Goal: Task Accomplishment & Management: Use online tool/utility

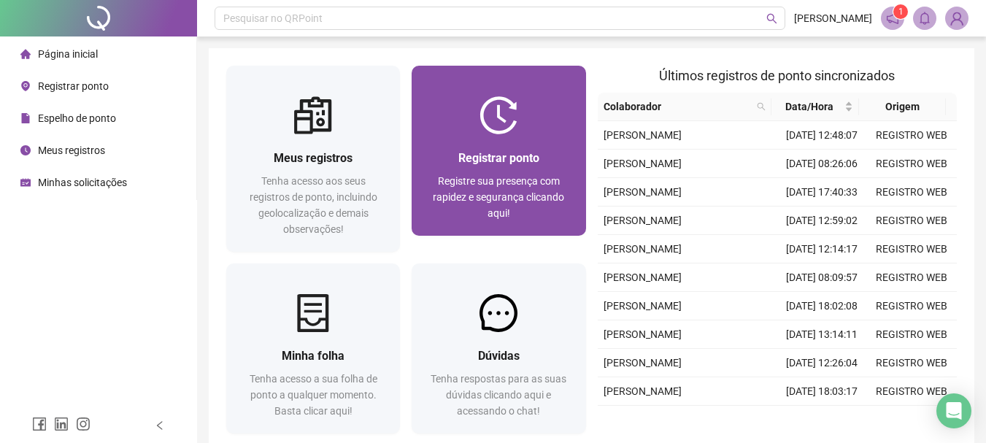
click at [517, 106] on img at bounding box center [498, 115] width 38 height 38
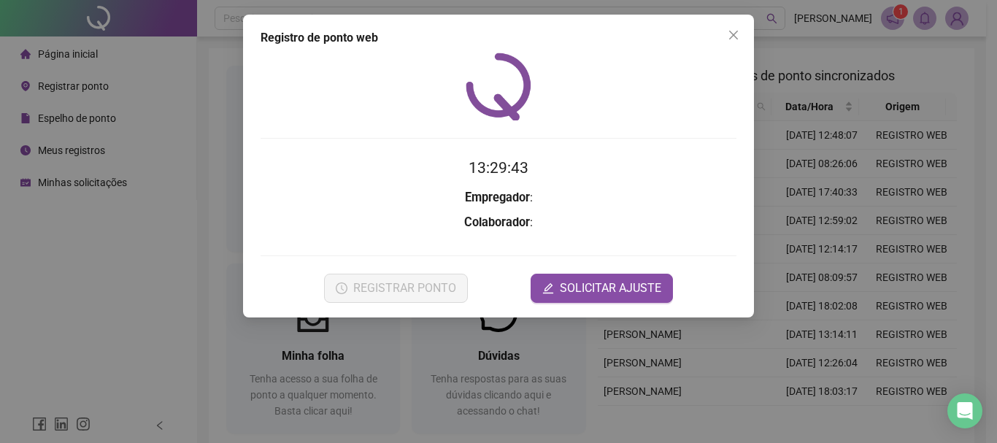
click at [301, 213] on h3 "Colaborador :" at bounding box center [498, 222] width 476 height 19
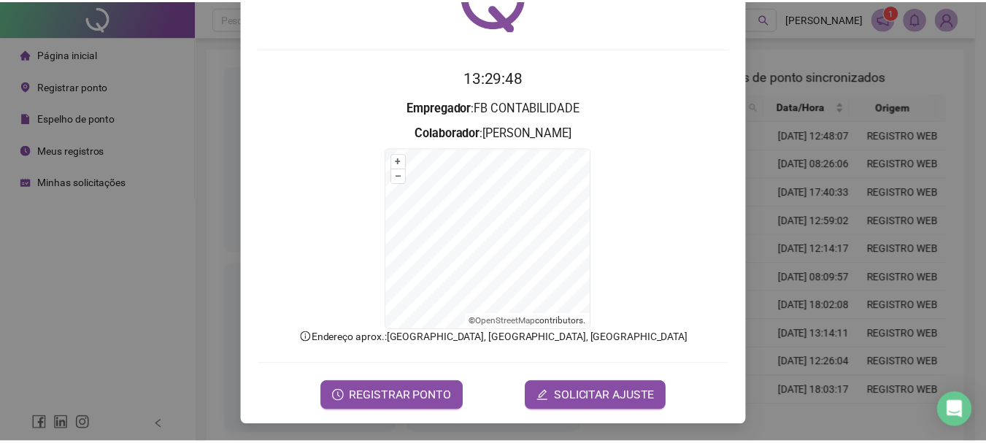
scroll to position [90, 0]
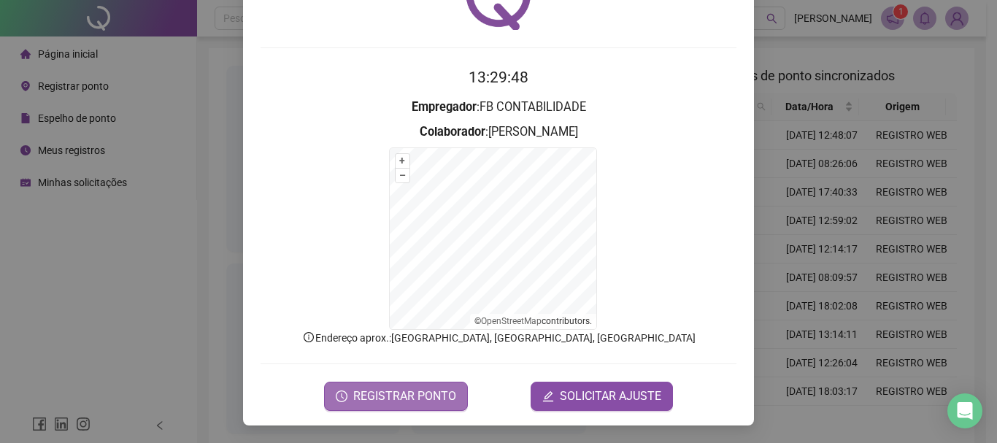
click at [382, 394] on span "REGISTRAR PONTO" at bounding box center [404, 396] width 103 height 18
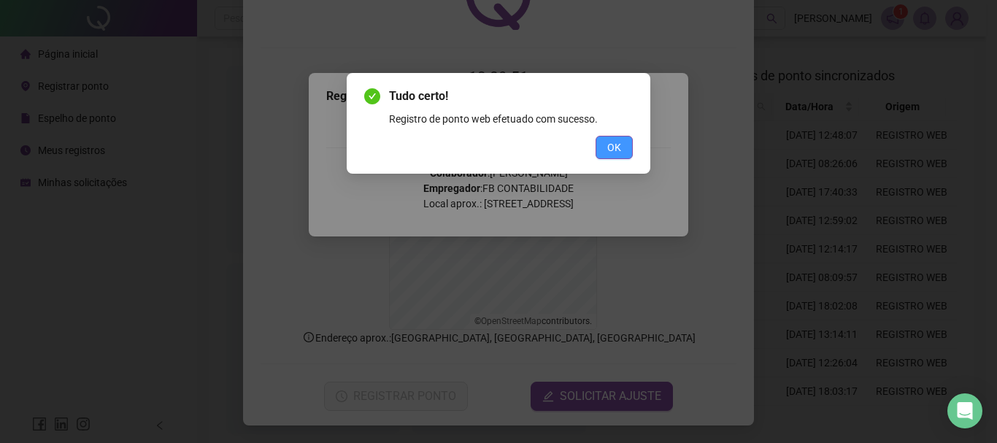
click at [615, 152] on span "OK" at bounding box center [614, 147] width 14 height 16
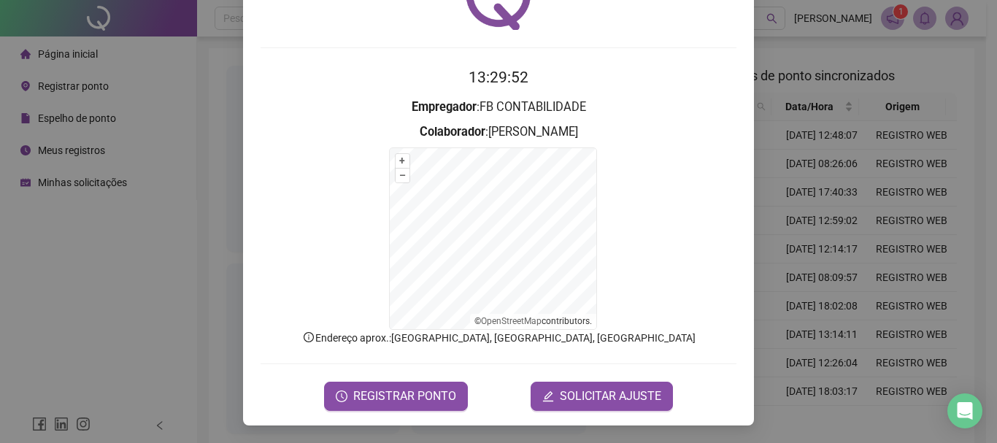
click at [72, 358] on div "Registro de ponto web 13:29:52 Empregador : FB CONTABILIDADE Colaborador : [PER…" at bounding box center [498, 221] width 997 height 443
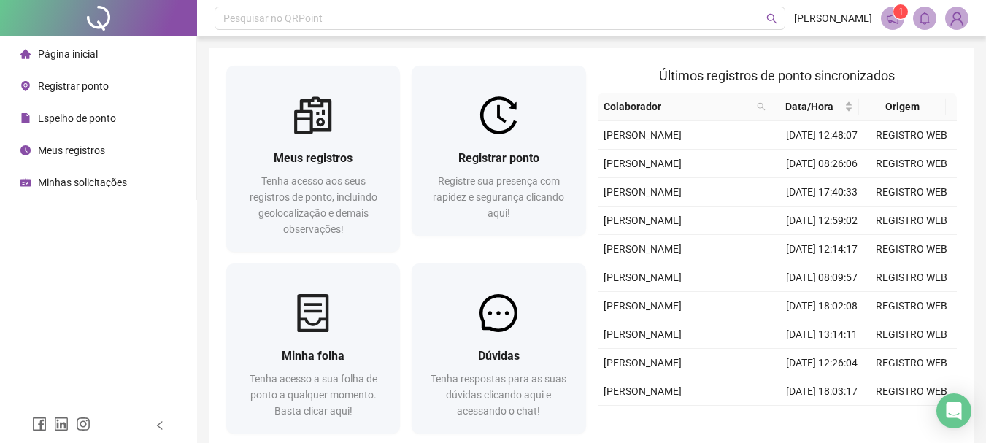
click at [85, 58] on span "Página inicial" at bounding box center [68, 54] width 60 height 12
click at [59, 183] on span "Minhas solicitações" at bounding box center [82, 183] width 89 height 12
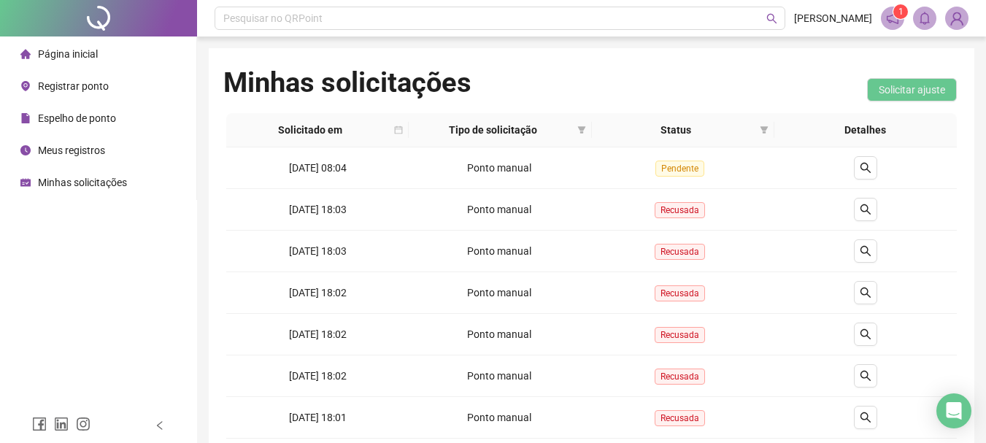
click at [77, 58] on span "Página inicial" at bounding box center [68, 54] width 60 height 12
